Goal: Task Accomplishment & Management: Manage account settings

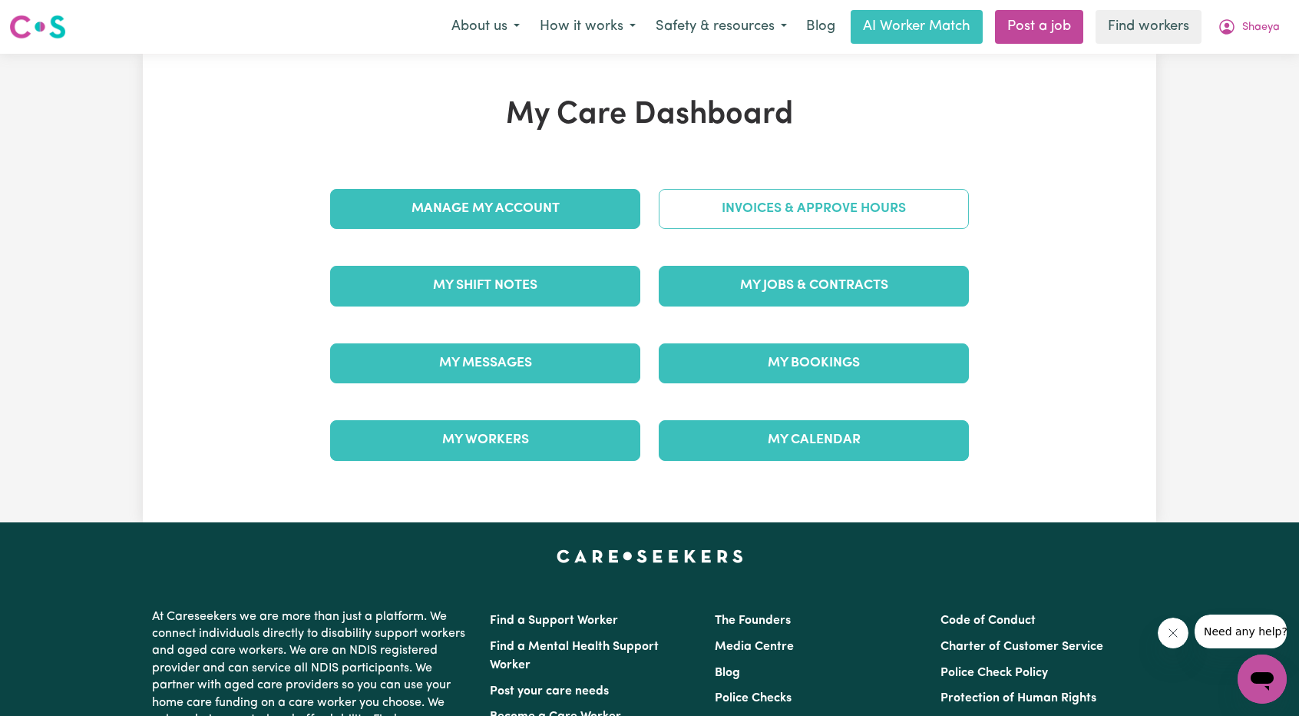
click at [791, 228] on link "Invoices & Approve Hours" at bounding box center [814, 209] width 310 height 40
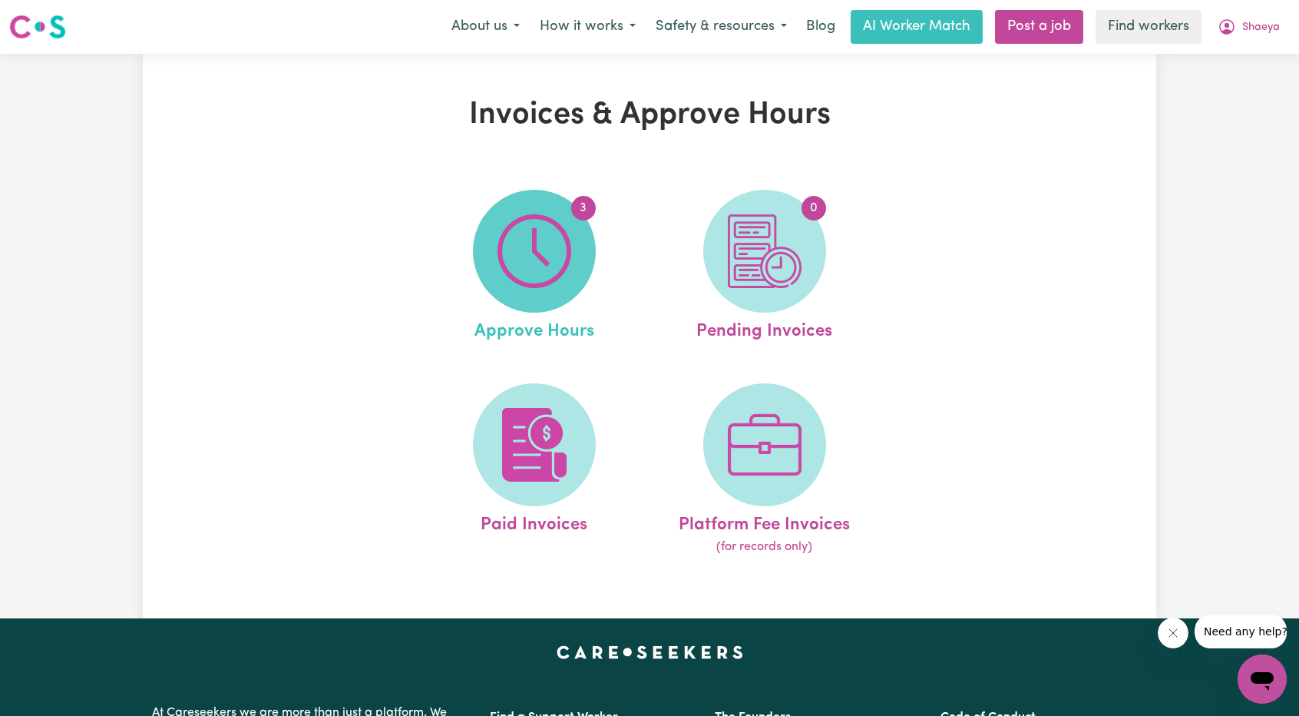
click at [525, 245] on img at bounding box center [535, 251] width 74 height 74
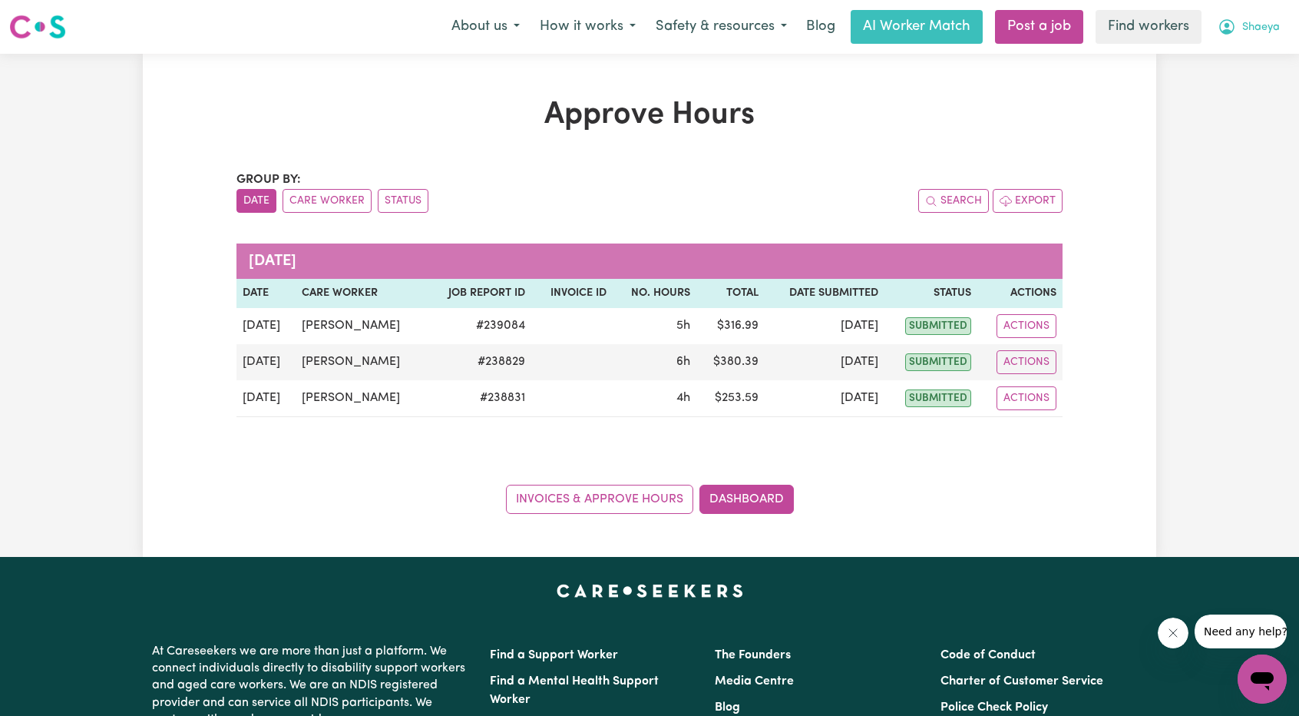
click at [1252, 27] on span "Shaeya" at bounding box center [1262, 27] width 38 height 17
click at [1226, 81] on link "Logout" at bounding box center [1228, 88] width 121 height 29
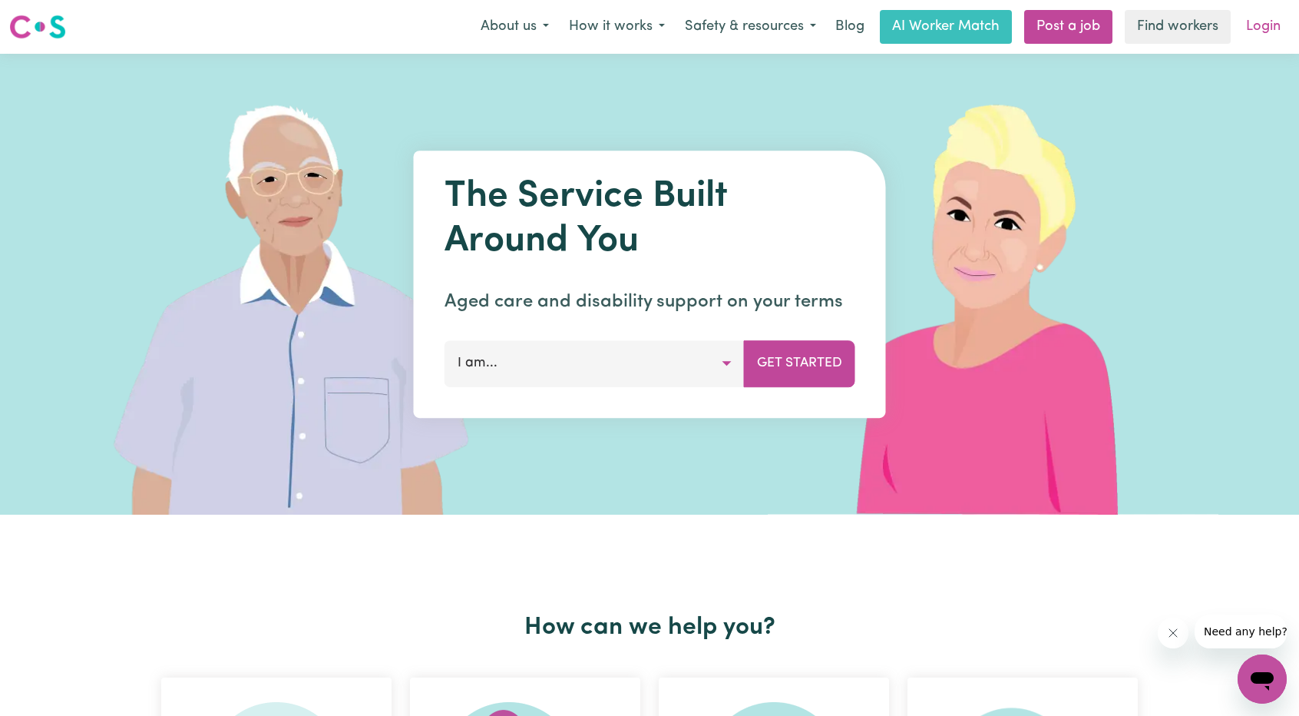
click at [1254, 28] on link "Login" at bounding box center [1263, 27] width 53 height 34
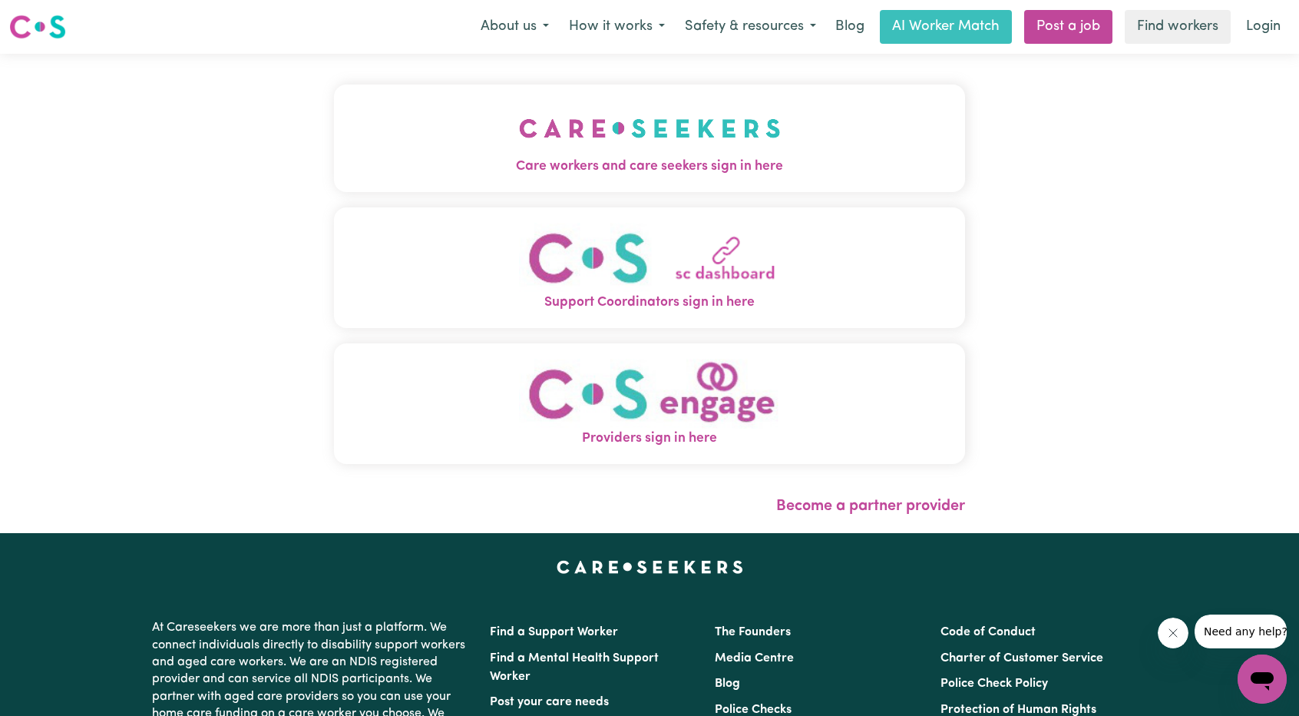
click at [549, 138] on img "Care workers and care seekers sign in here" at bounding box center [650, 128] width 262 height 57
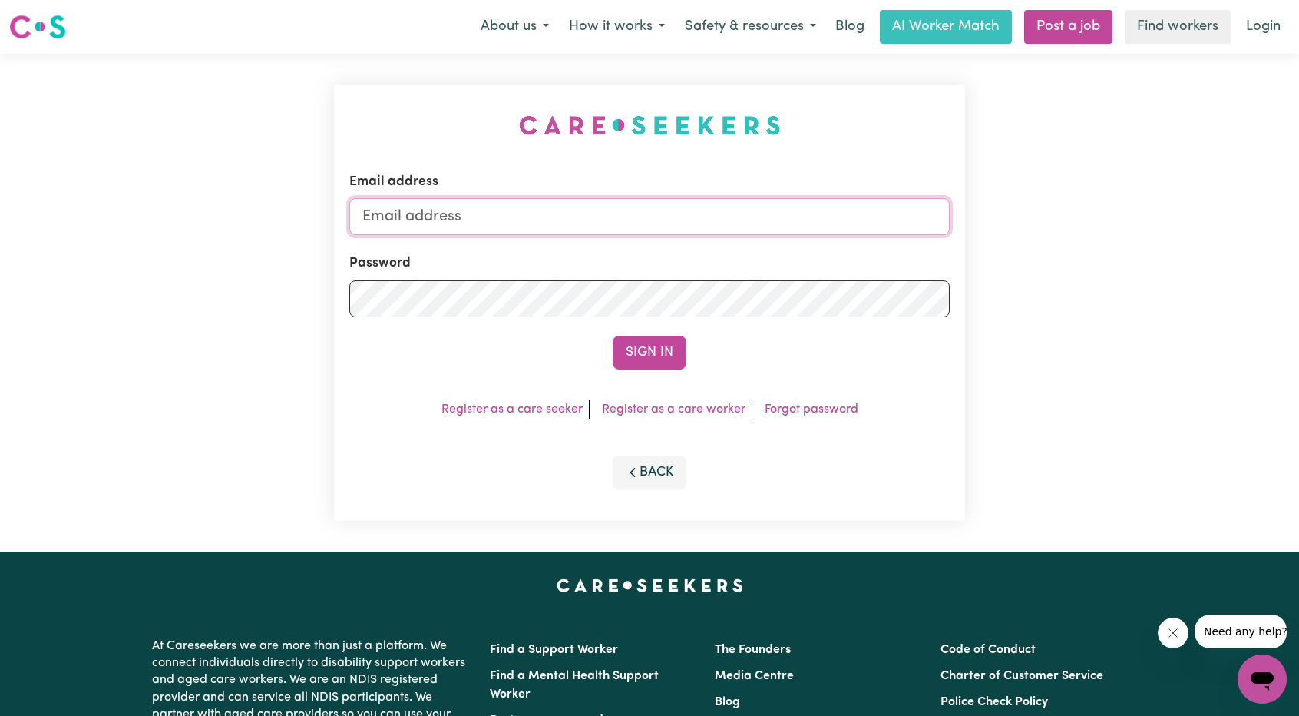
click at [644, 223] on input "Email address" at bounding box center [649, 216] width 601 height 37
drag, startPoint x: 440, startPoint y: 216, endPoint x: 765, endPoint y: 257, distance: 327.5
click at [789, 246] on form "Email address [EMAIL_ADDRESS][PERSON_NAME][DOMAIN_NAME] Password Sign In" at bounding box center [649, 270] width 601 height 197
type input "superuser~[EMAIL_ADDRESS][DOMAIN_NAME]"
click at [683, 332] on form "Email address superuser~[EMAIL_ADDRESS][DOMAIN_NAME] Password Sign In" at bounding box center [649, 270] width 601 height 197
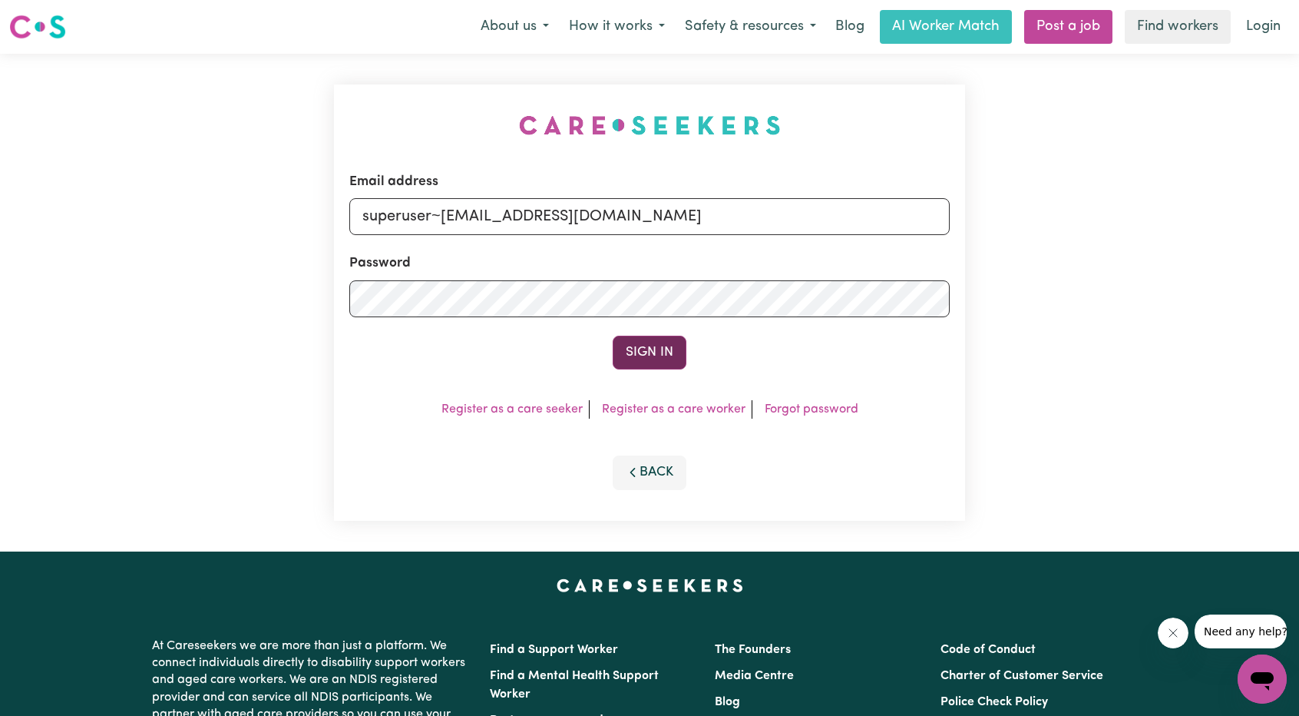
click at [671, 348] on button "Sign In" at bounding box center [650, 353] width 74 height 34
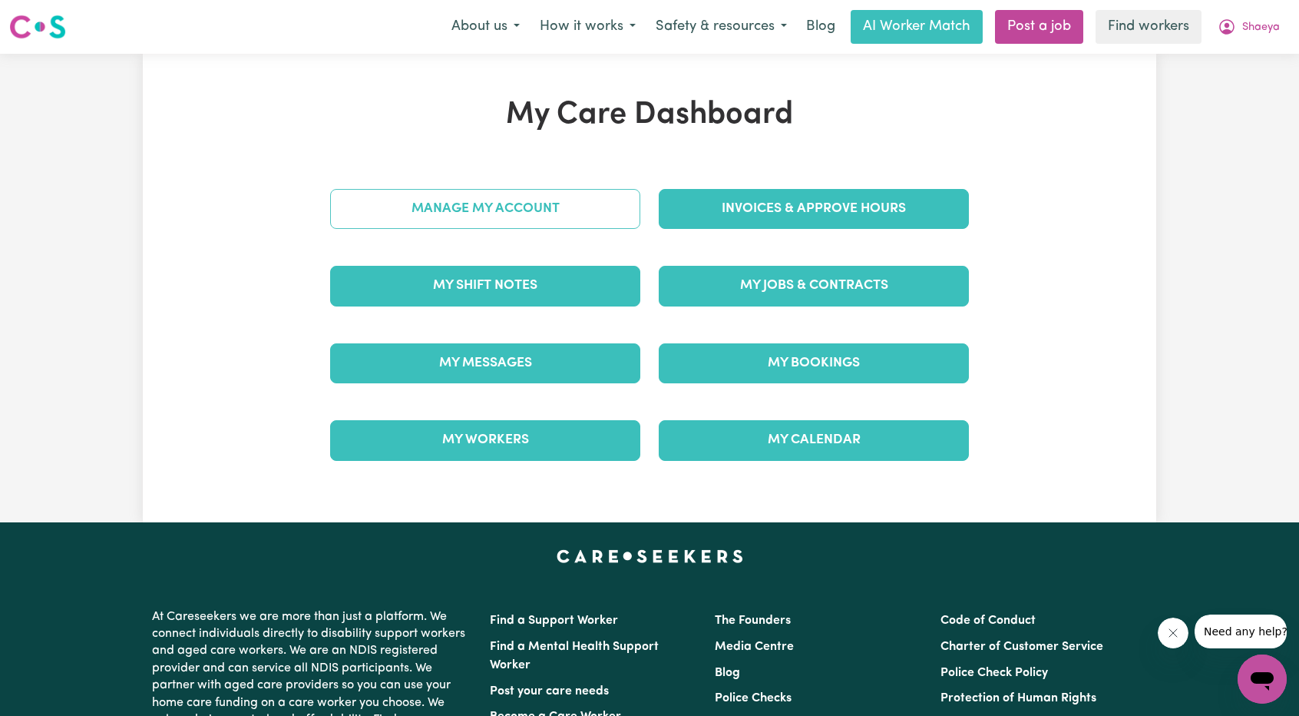
click at [561, 208] on link "Manage My Account" at bounding box center [485, 209] width 310 height 40
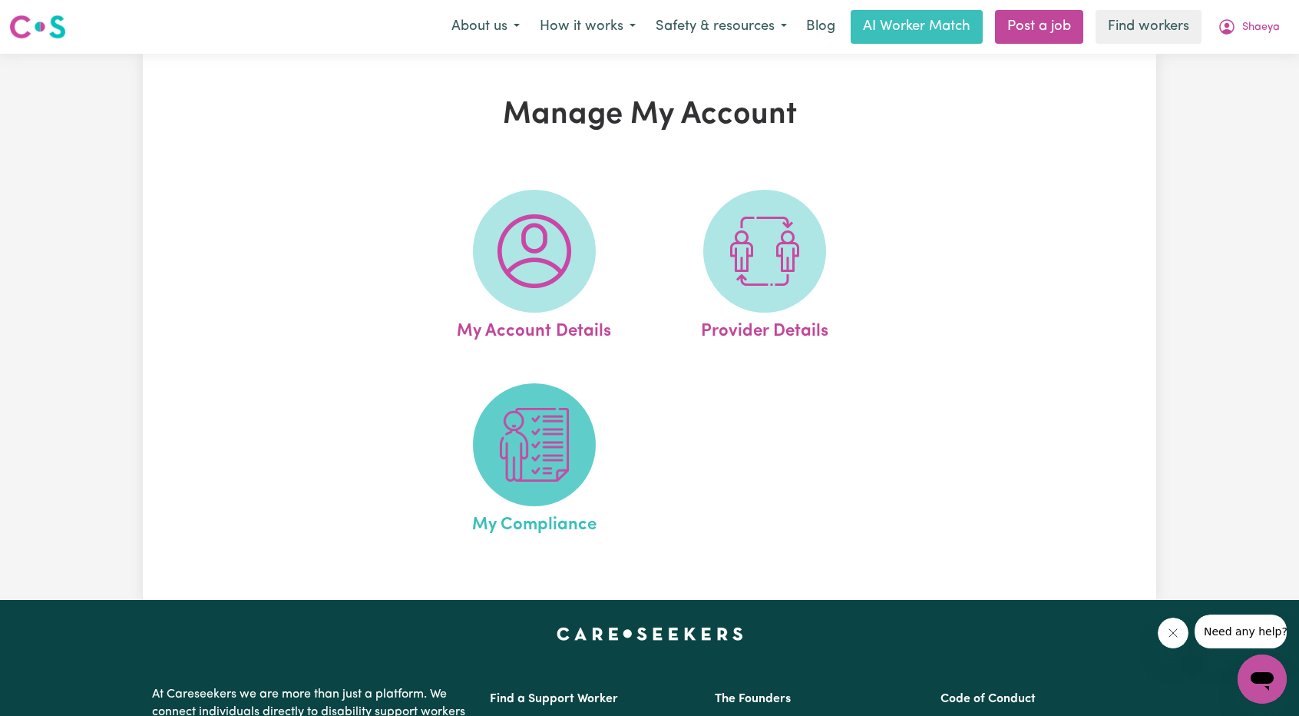
click at [540, 438] on img at bounding box center [535, 445] width 74 height 74
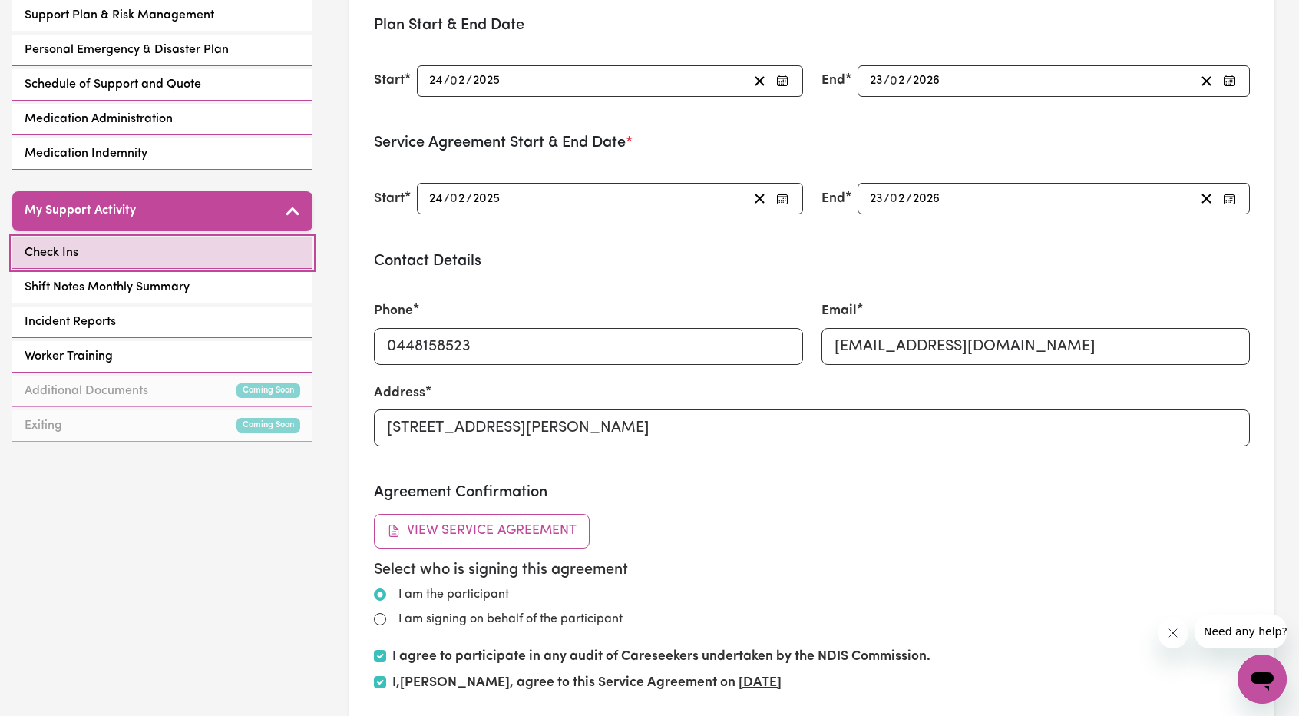
click at [88, 250] on link "Check Ins" at bounding box center [162, 252] width 300 height 31
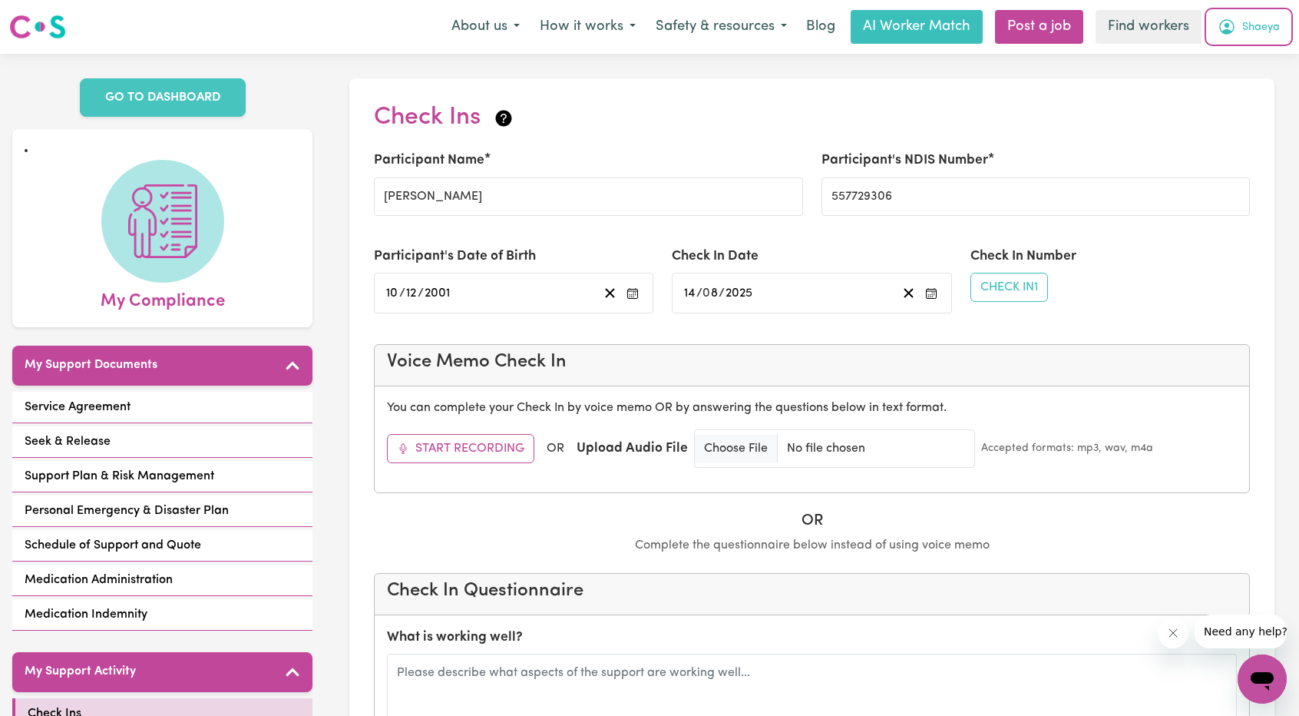
click at [1257, 35] on button "Shaeya" at bounding box center [1249, 27] width 82 height 32
click at [1241, 87] on link "Logout" at bounding box center [1228, 88] width 121 height 29
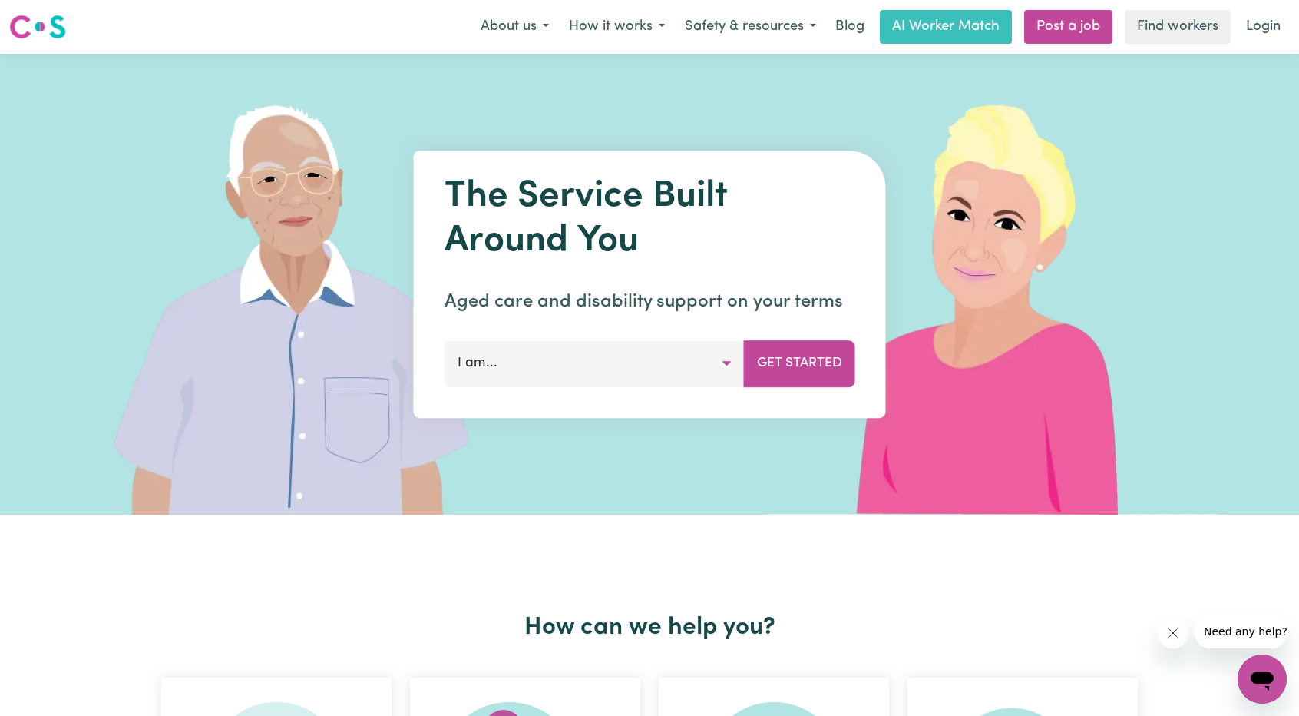
click at [1273, 27] on link "Login" at bounding box center [1263, 27] width 53 height 34
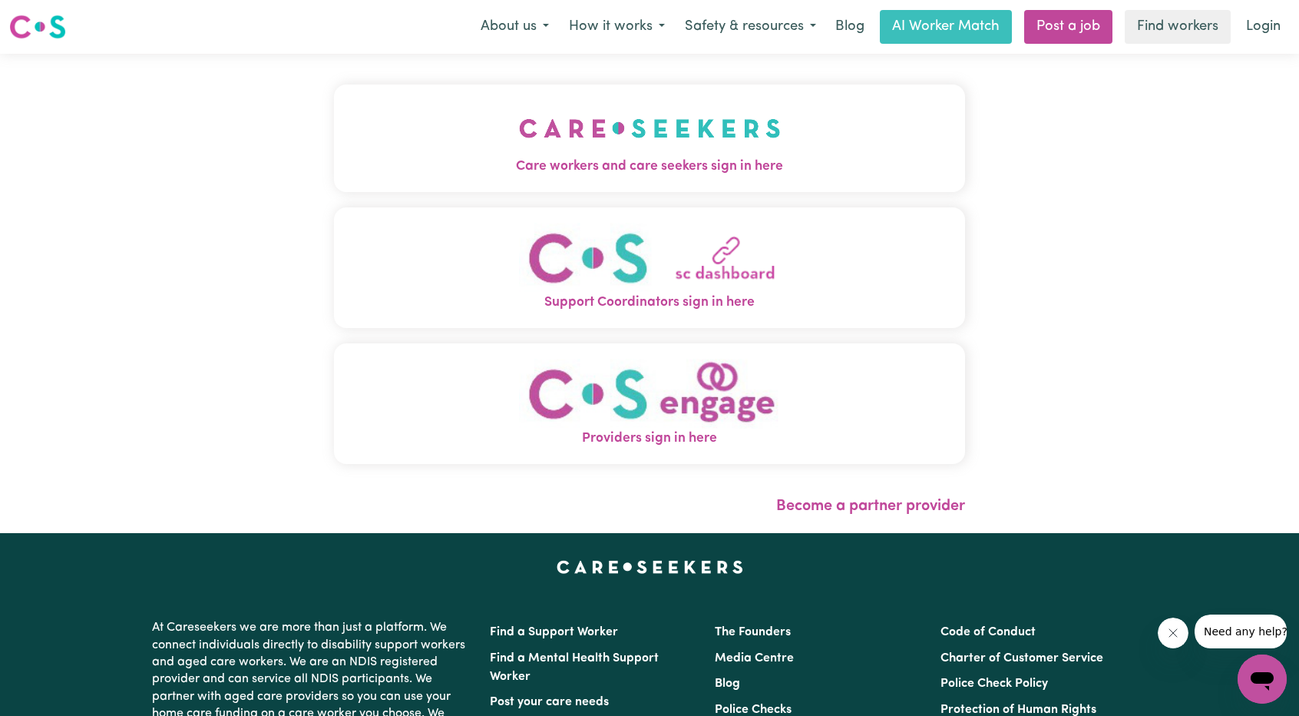
click at [621, 141] on img "Care workers and care seekers sign in here" at bounding box center [650, 128] width 262 height 57
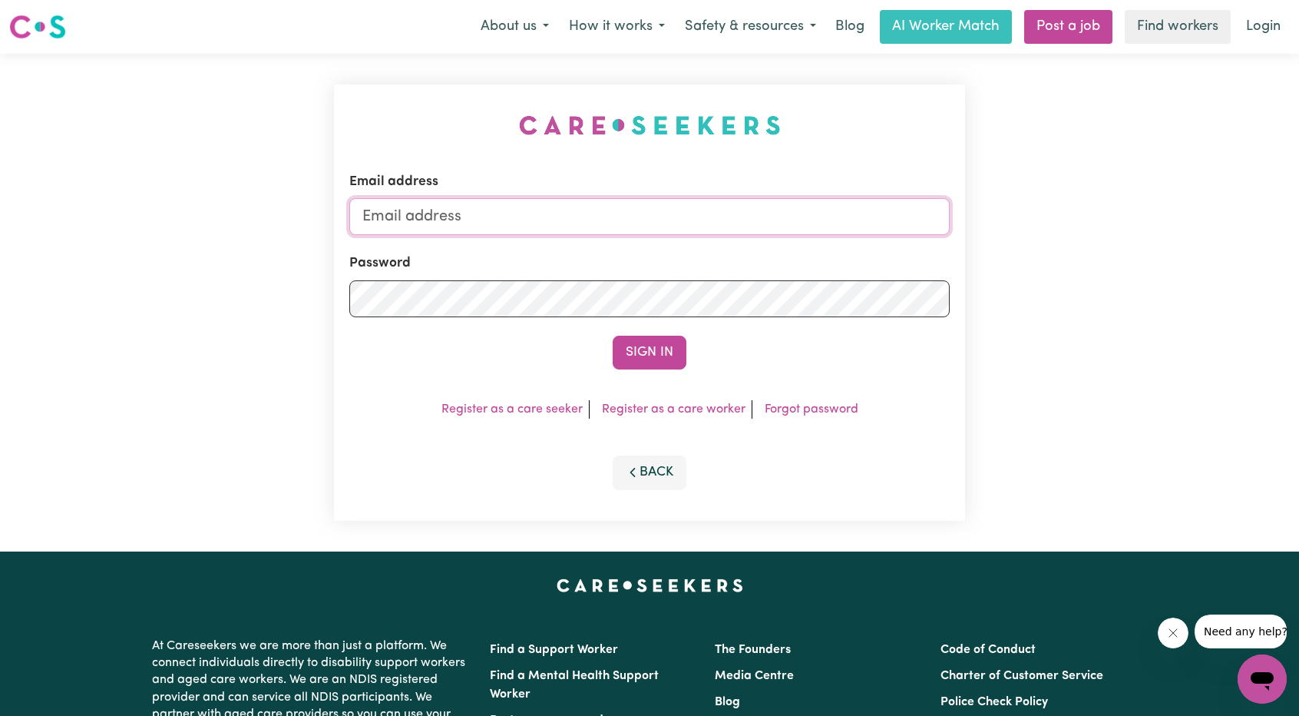
click at [731, 213] on input "Email address" at bounding box center [649, 216] width 601 height 37
drag, startPoint x: 444, startPoint y: 217, endPoint x: 750, endPoint y: 207, distance: 306.6
click at [756, 208] on input "[EMAIL_ADDRESS][PERSON_NAME][DOMAIN_NAME]" at bounding box center [649, 216] width 601 height 37
click at [622, 346] on button "Sign In" at bounding box center [650, 353] width 74 height 34
drag, startPoint x: 600, startPoint y: 220, endPoint x: 445, endPoint y: 223, distance: 154.4
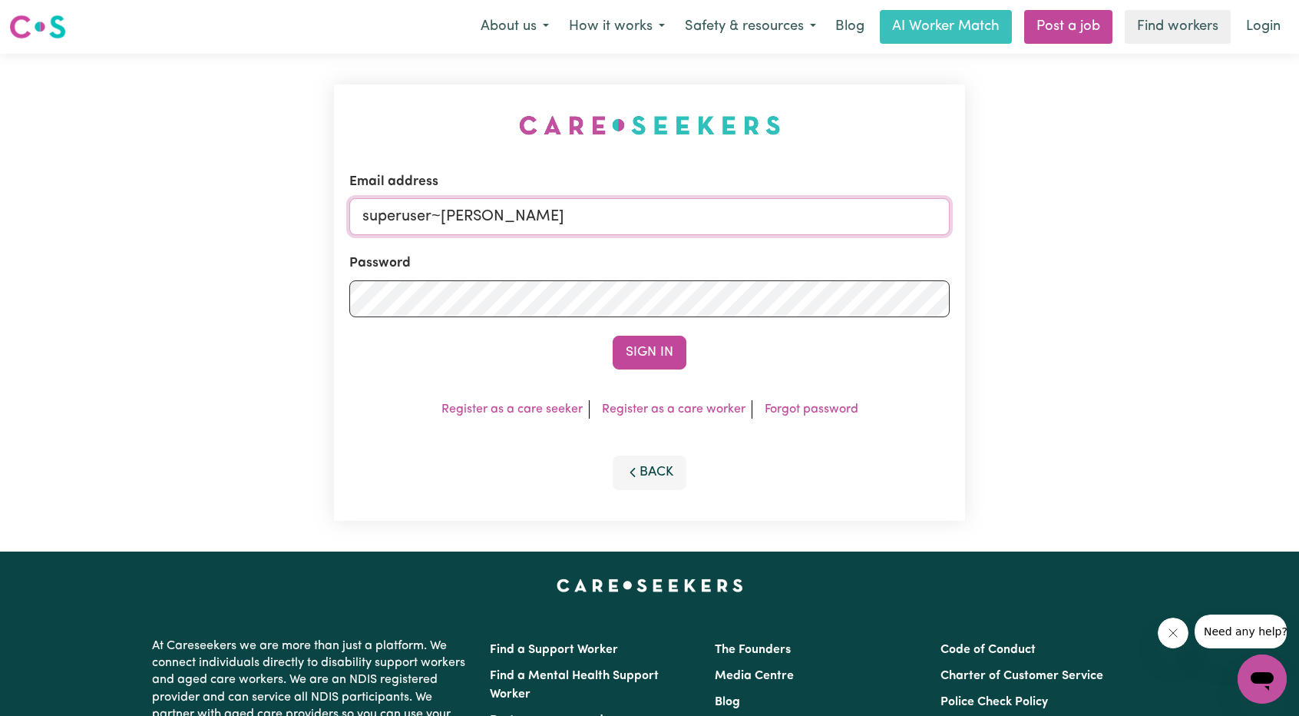
click at [445, 223] on input "superuser~[PERSON_NAME]" at bounding box center [649, 216] width 601 height 37
paste input "[EMAIL_ADDRESS][DOMAIN_NAME]"
type input "superuser~[EMAIL_ADDRESS][DOMAIN_NAME]"
click at [667, 369] on button "Sign In" at bounding box center [650, 353] width 74 height 34
